Goal: Check status: Check status

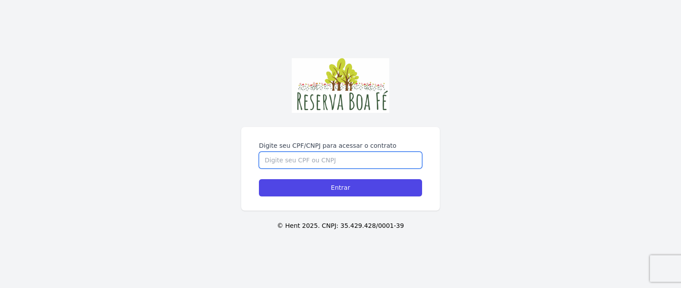
click at [305, 152] on input "Digite seu CPF/CNPJ para acessar o contrato" at bounding box center [340, 160] width 163 height 17
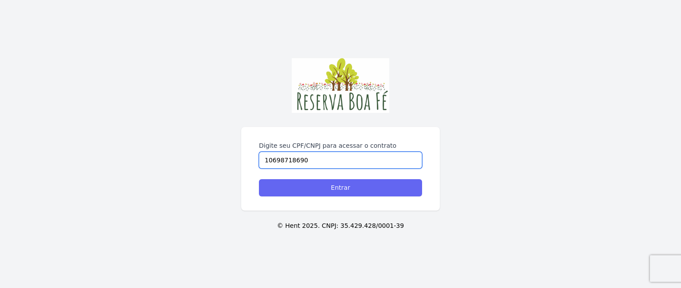
type input "10698718690"
click at [340, 179] on input "Entrar" at bounding box center [340, 187] width 163 height 17
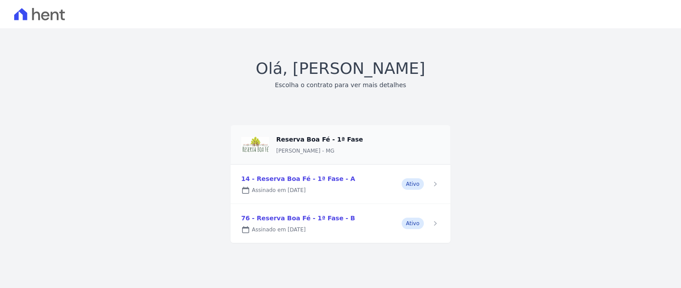
click at [409, 187] on link at bounding box center [340, 184] width 220 height 39
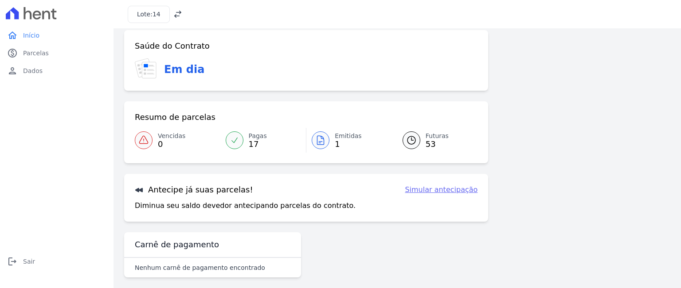
scroll to position [16, 0]
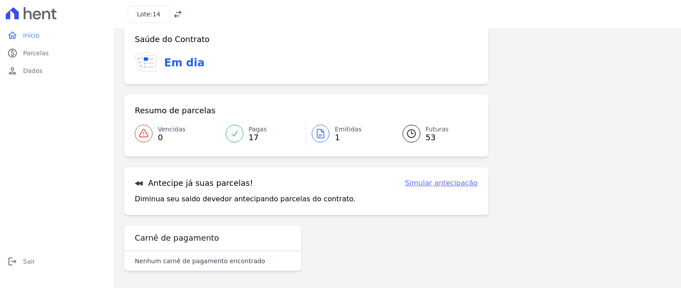
click at [324, 131] on div at bounding box center [321, 134] width 18 height 18
